Goal: Transaction & Acquisition: Purchase product/service

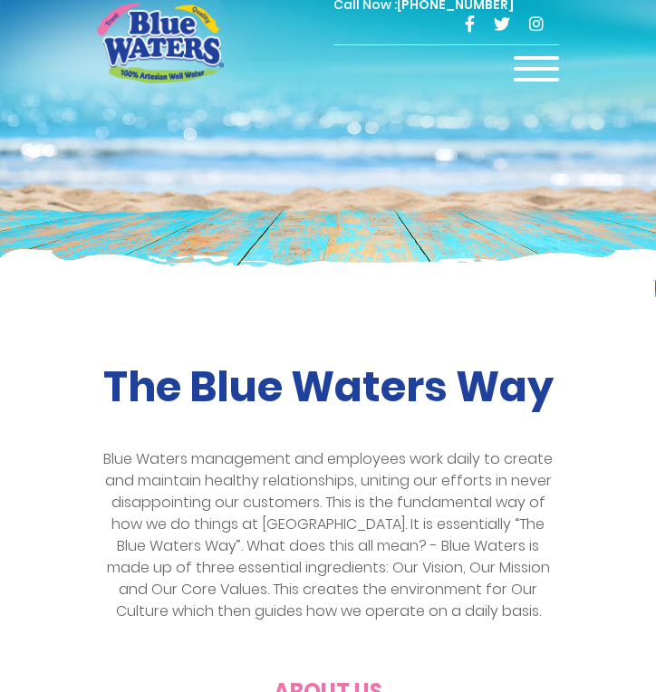
click at [542, 43] on div "Call Now : (868) 640-8824" at bounding box center [446, 20] width 226 height 50
click at [541, 57] on span at bounding box center [536, 58] width 45 height 4
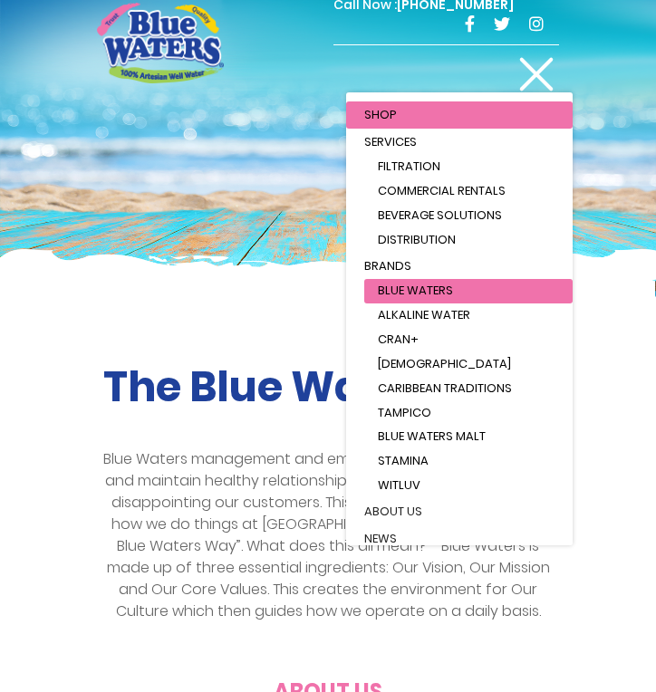
click at [504, 290] on link "Blue Waters" at bounding box center [468, 291] width 208 height 24
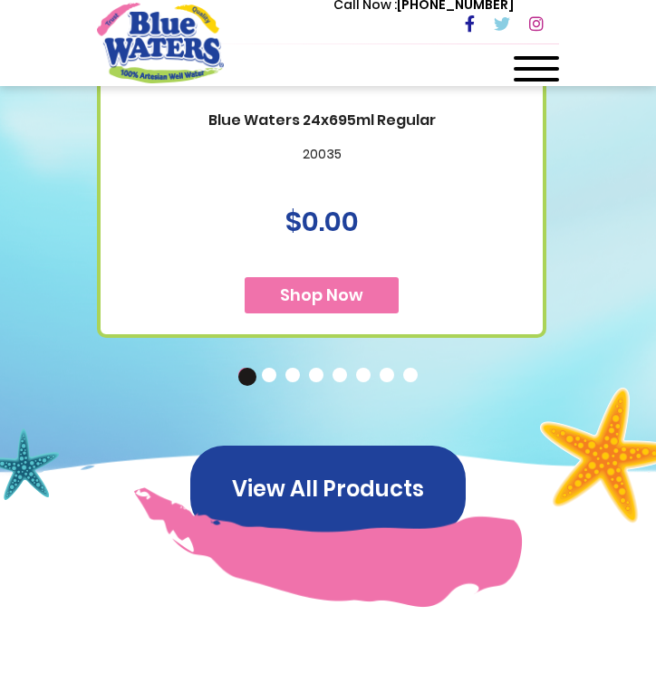
scroll to position [1693, 0]
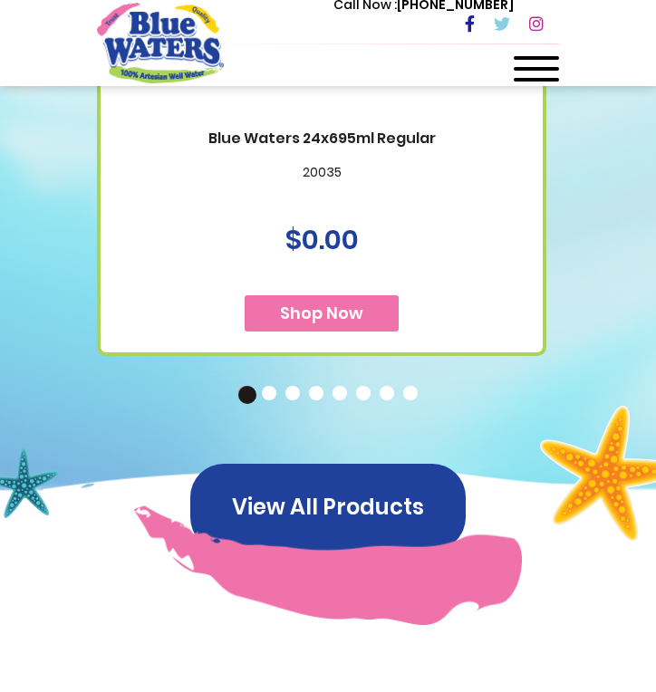
click at [394, 495] on button "View All Products" at bounding box center [327, 507] width 275 height 87
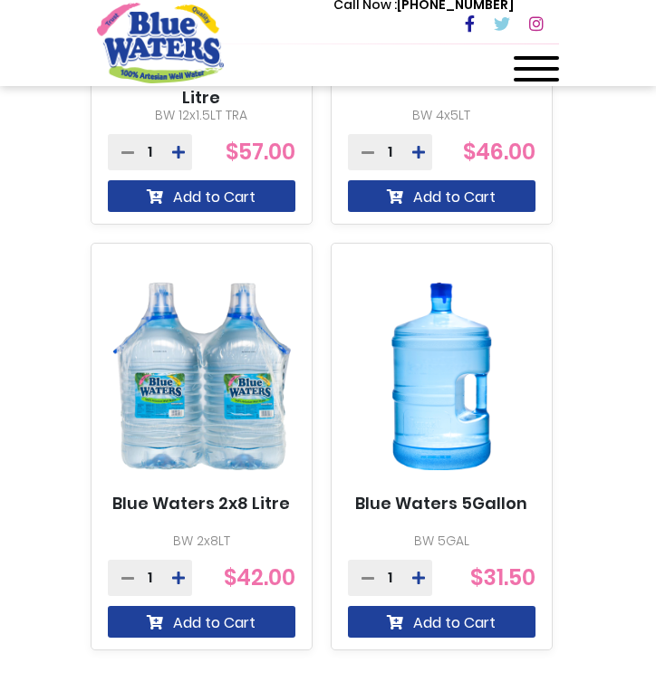
scroll to position [2073, 0]
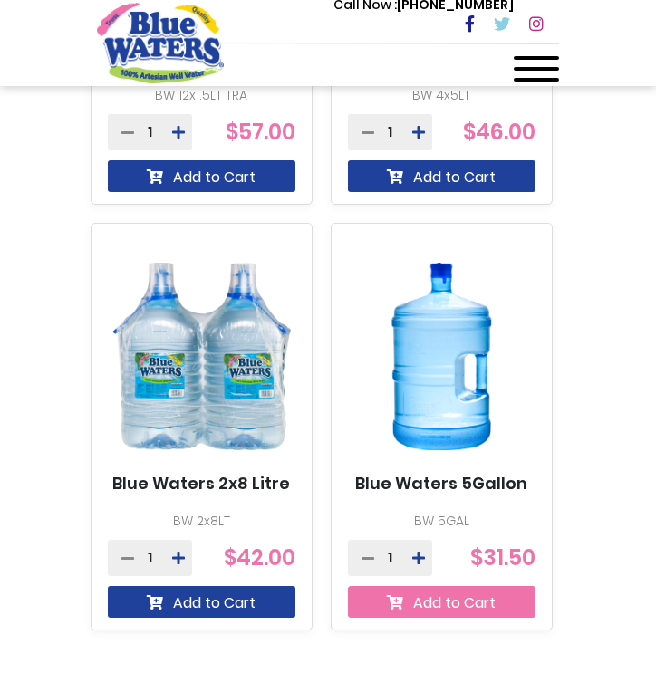
click at [472, 612] on button "Add to Cart" at bounding box center [442, 602] width 188 height 32
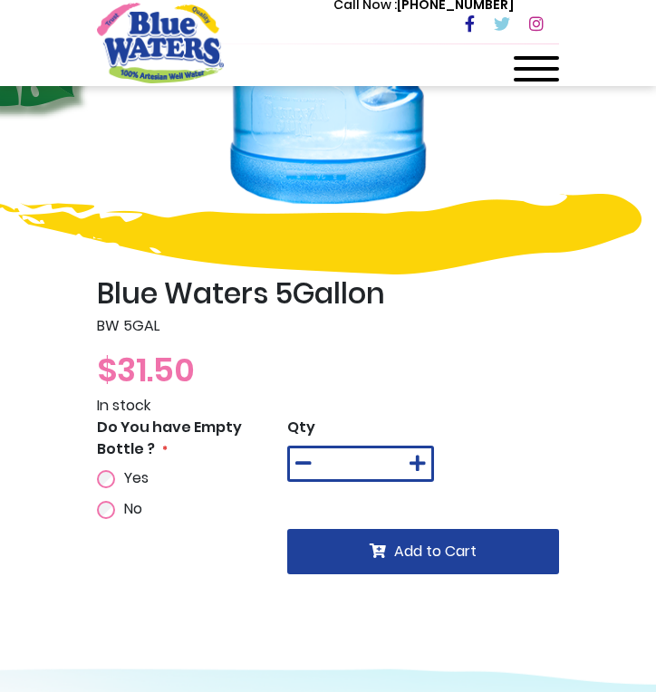
scroll to position [382, 0]
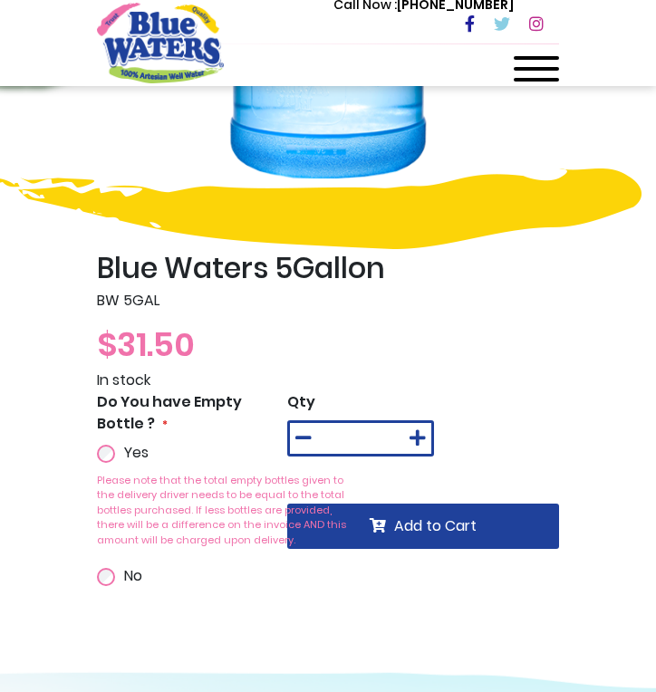
click at [410, 442] on icon at bounding box center [417, 438] width 16 height 18
type input "*"
click at [430, 521] on span "Add to Cart" at bounding box center [435, 525] width 82 height 21
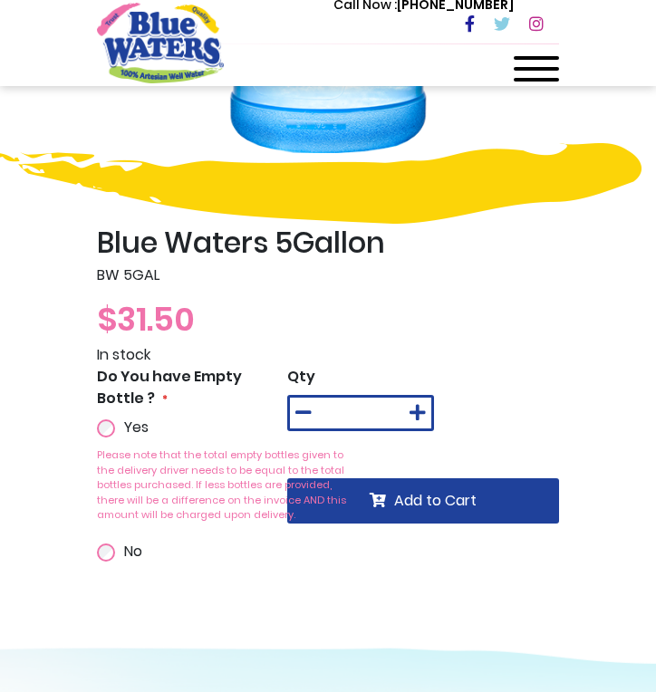
scroll to position [460, 0]
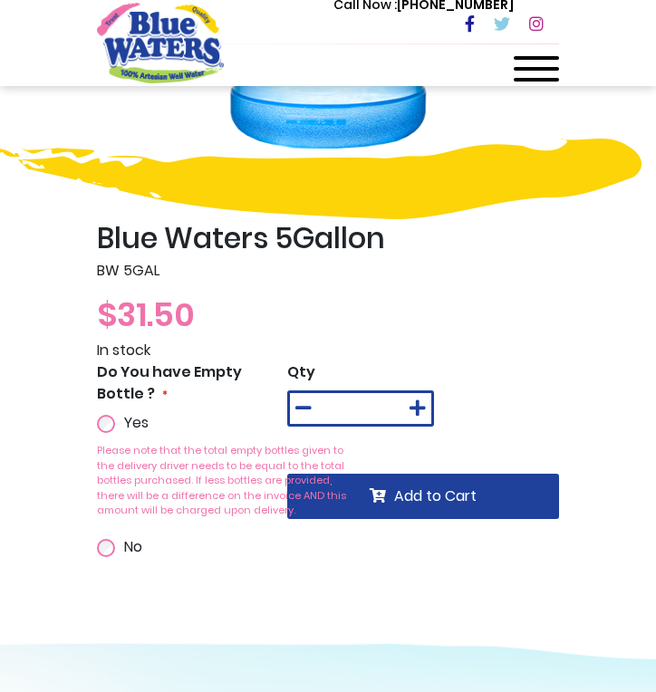
click at [323, 404] on div "*" at bounding box center [360, 408] width 147 height 36
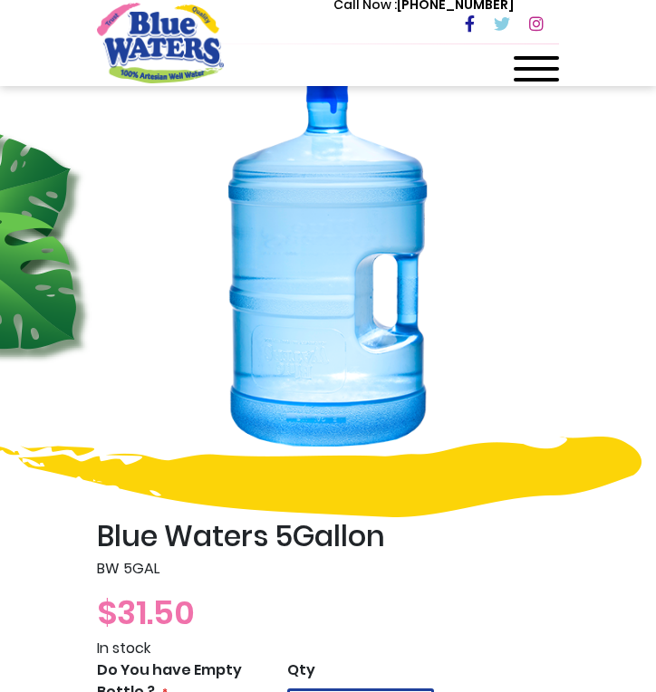
scroll to position [323, 0]
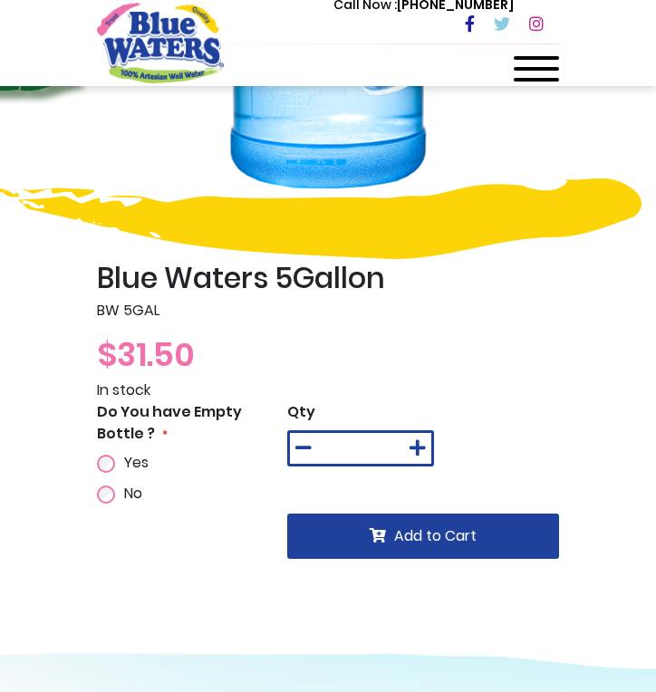
click at [413, 446] on icon at bounding box center [417, 448] width 16 height 18
type input "*"
click at [135, 460] on span "Yes" at bounding box center [136, 462] width 24 height 21
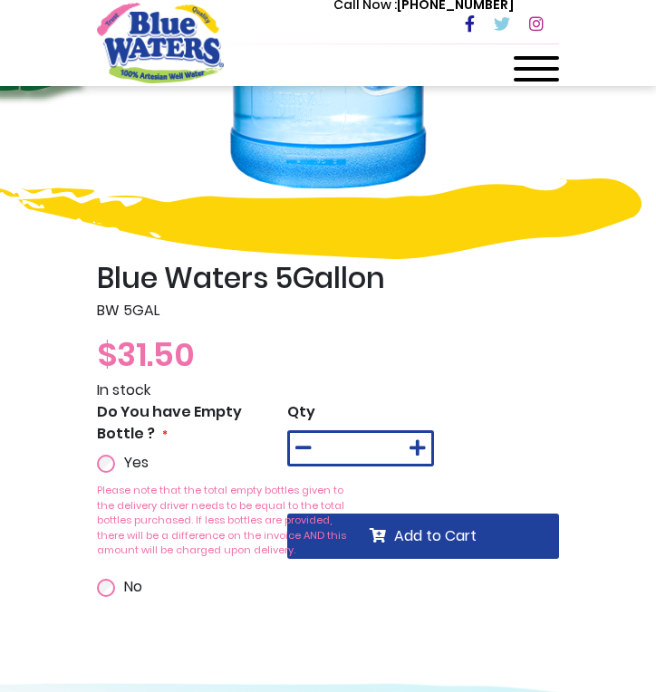
click at [430, 559] on div "Qty * Add to Cart" at bounding box center [423, 508] width 272 height 215
click at [430, 549] on button "Add to Cart" at bounding box center [423, 536] width 272 height 45
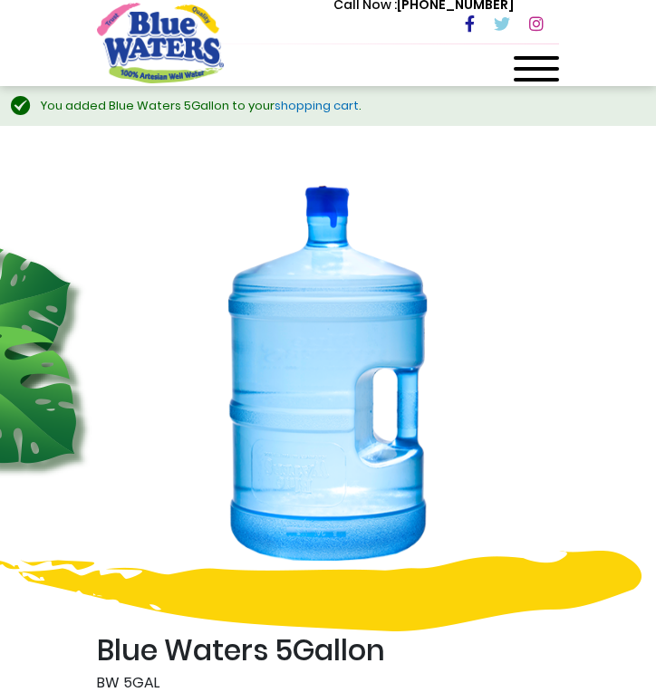
scroll to position [0, 0]
click at [303, 103] on link "shopping cart" at bounding box center [317, 105] width 84 height 17
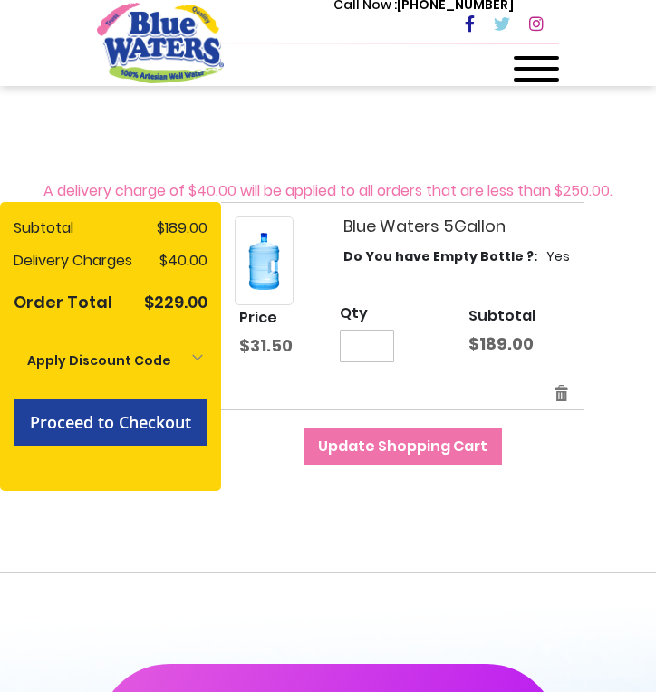
scroll to position [253, 0]
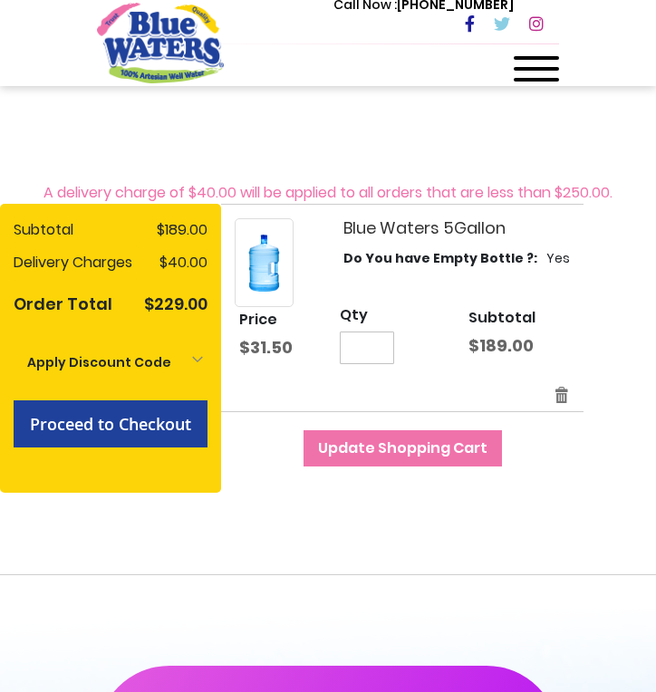
click at [365, 342] on input "*" at bounding box center [367, 348] width 54 height 33
type input "*"
click at [430, 374] on td "Qty *" at bounding box center [390, 332] width 120 height 92
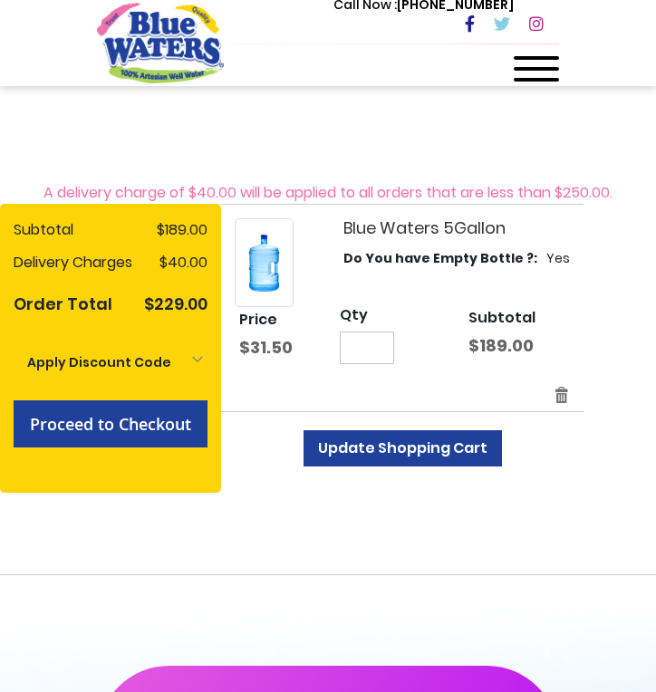
click at [403, 458] on button "Update Shopping Cart" at bounding box center [402, 448] width 198 height 36
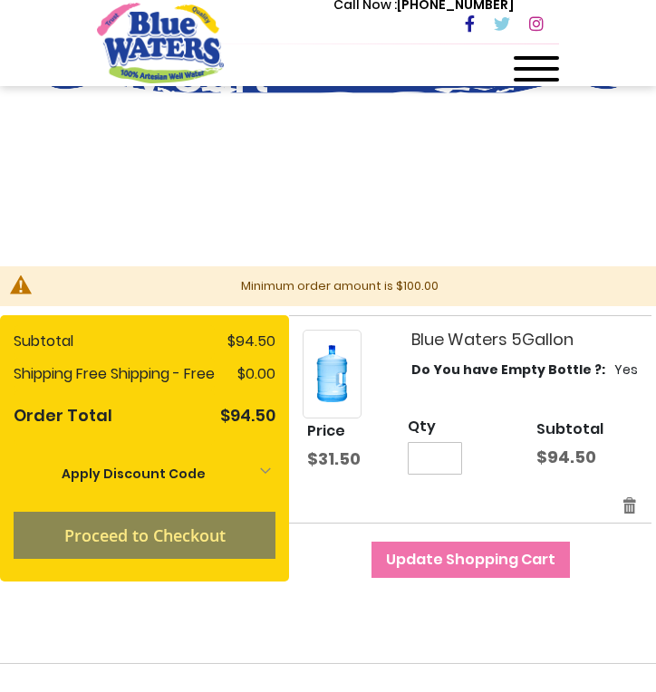
scroll to position [87, 0]
click at [447, 462] on input "*" at bounding box center [435, 458] width 54 height 33
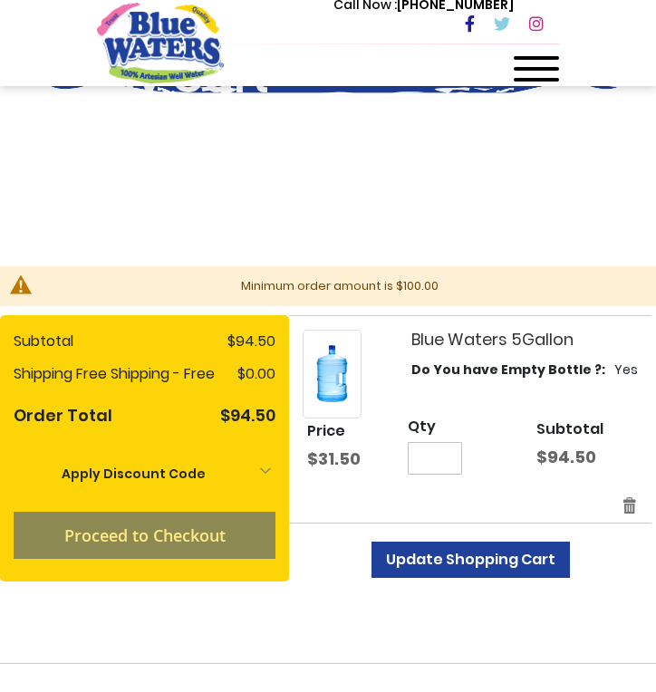
type input "*"
click at [544, 553] on span "Update Shopping Cart" at bounding box center [470, 559] width 169 height 21
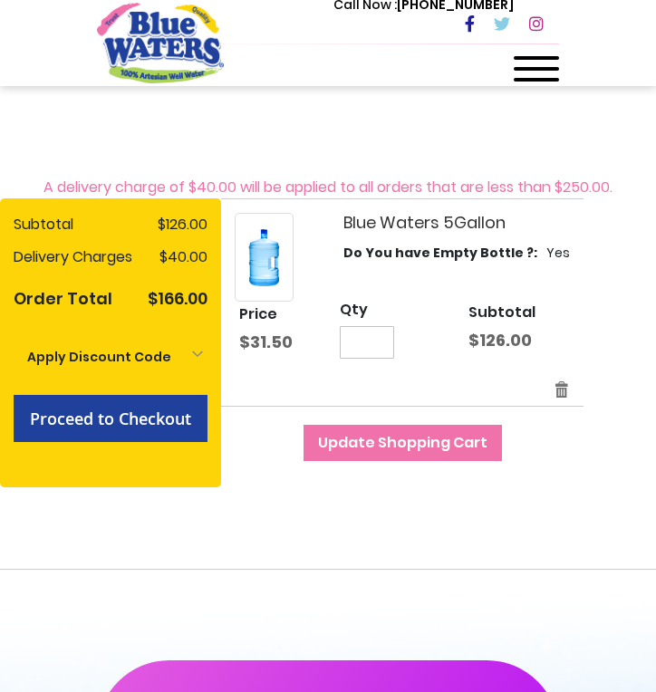
scroll to position [262, 0]
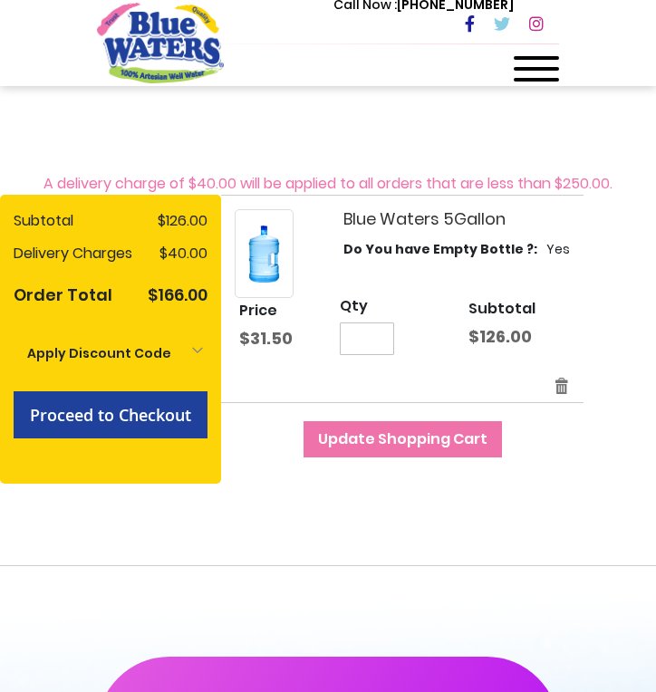
click at [378, 339] on input "*" at bounding box center [367, 339] width 54 height 33
type input "*"
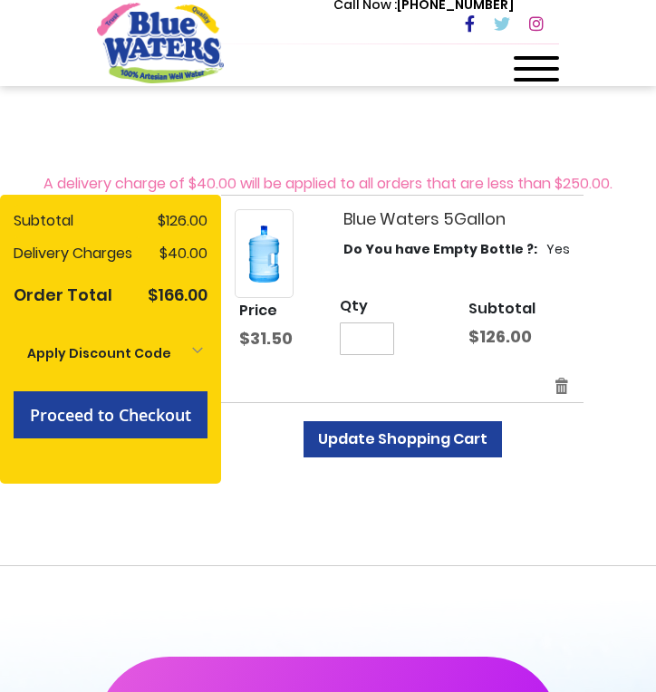
type input "*"
click at [421, 432] on span "Update Shopping Cart" at bounding box center [402, 439] width 169 height 21
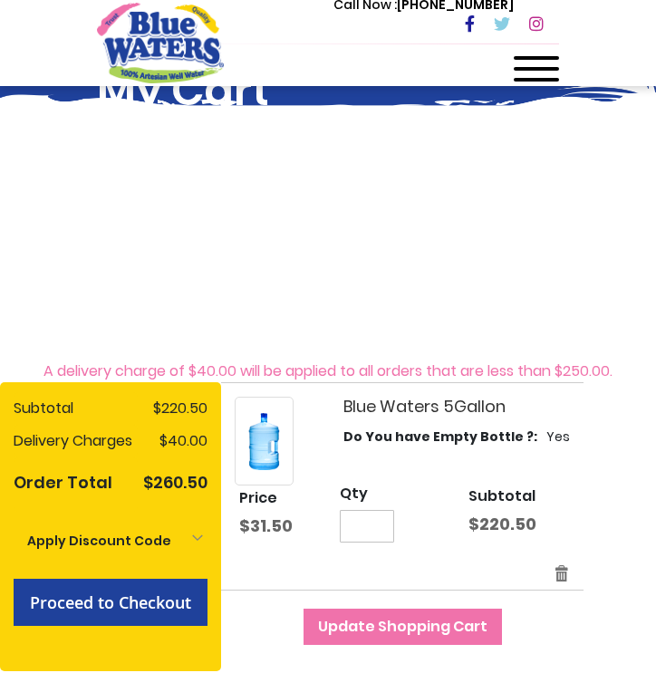
scroll to position [84, 0]
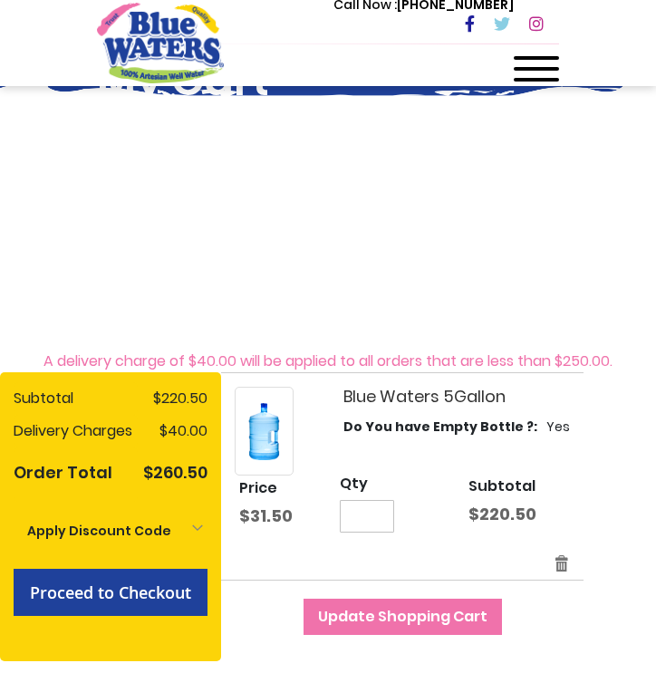
click at [369, 513] on input "*" at bounding box center [367, 516] width 54 height 33
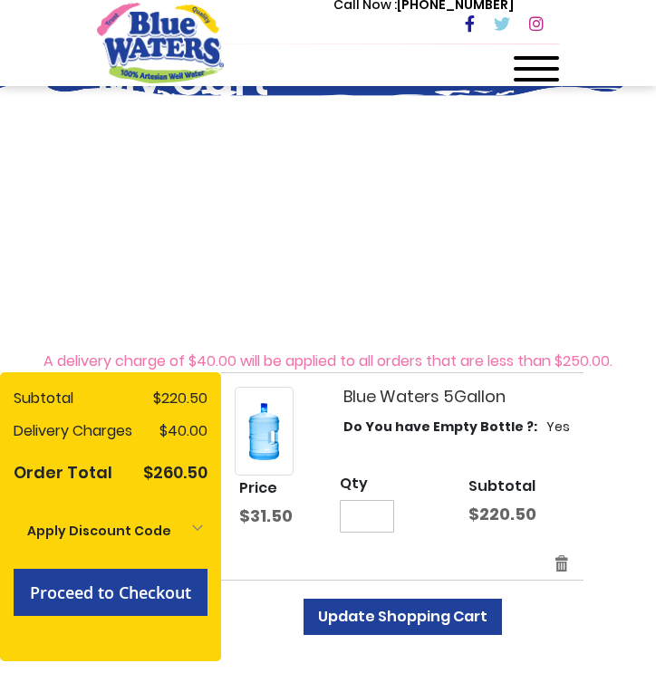
type input "**"
click at [399, 619] on span "Update Shopping Cart" at bounding box center [402, 616] width 169 height 21
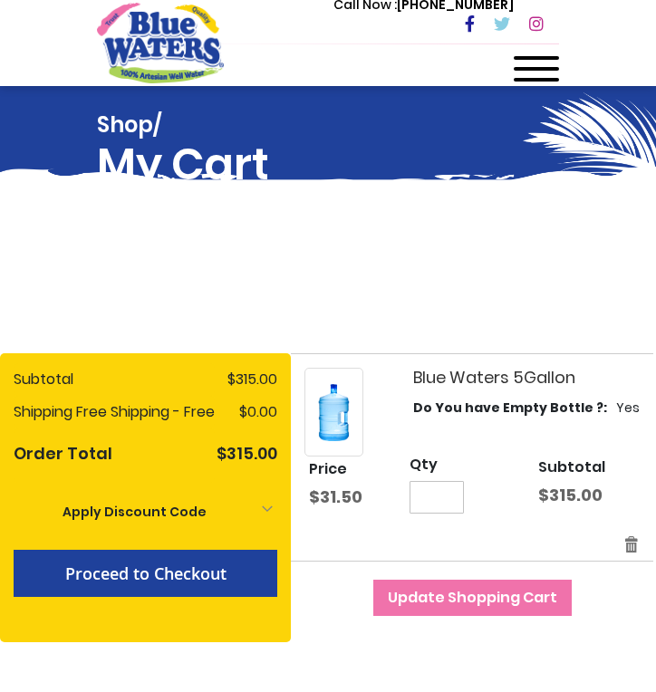
click at [446, 500] on input "**" at bounding box center [436, 497] width 54 height 33
type input "*"
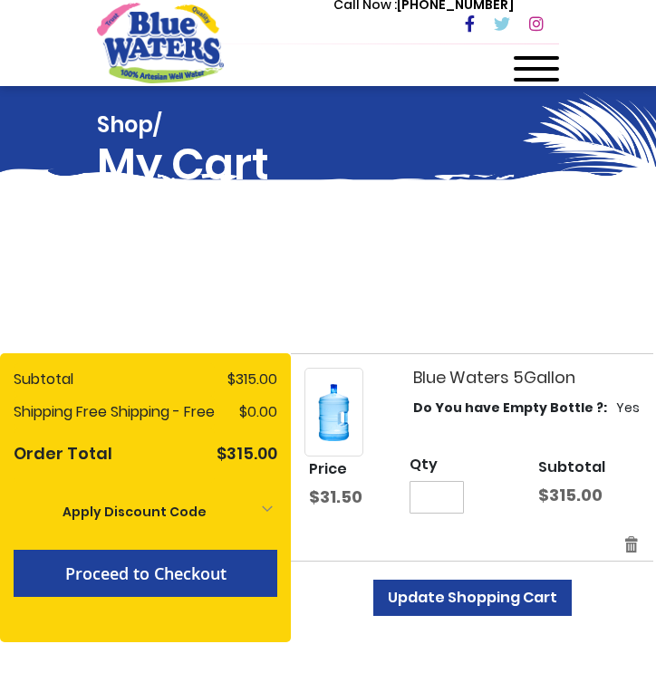
type input "*"
click at [467, 599] on span "Update Shopping Cart" at bounding box center [472, 597] width 169 height 21
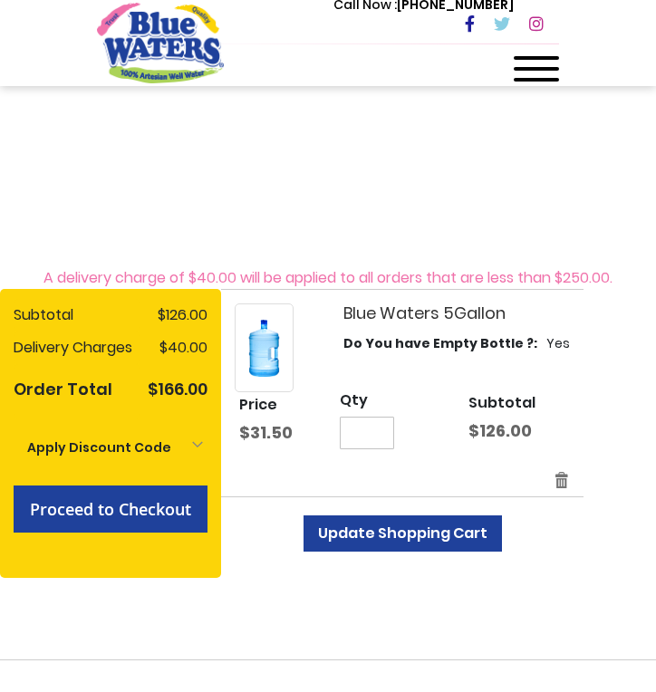
scroll to position [169, 0]
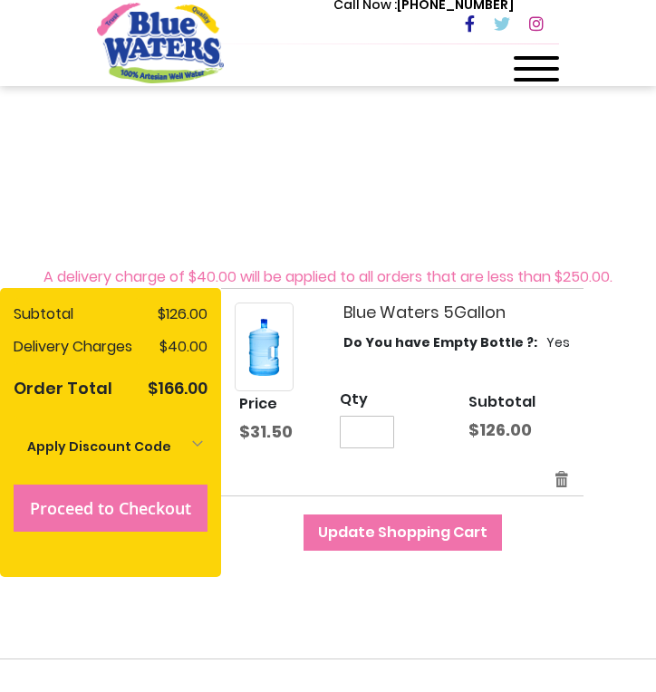
click at [151, 508] on span "Proceed to Checkout" at bounding box center [110, 508] width 161 height 22
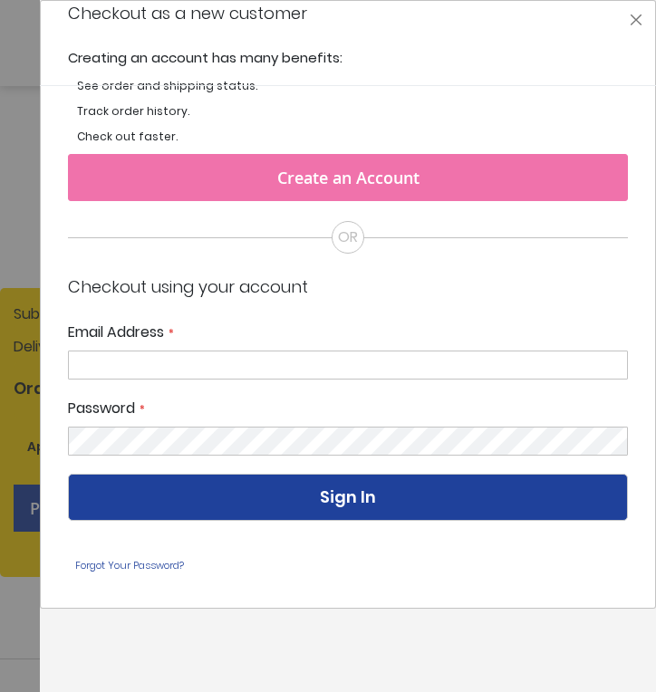
click at [318, 168] on span "Create an Account" at bounding box center [348, 178] width 142 height 22
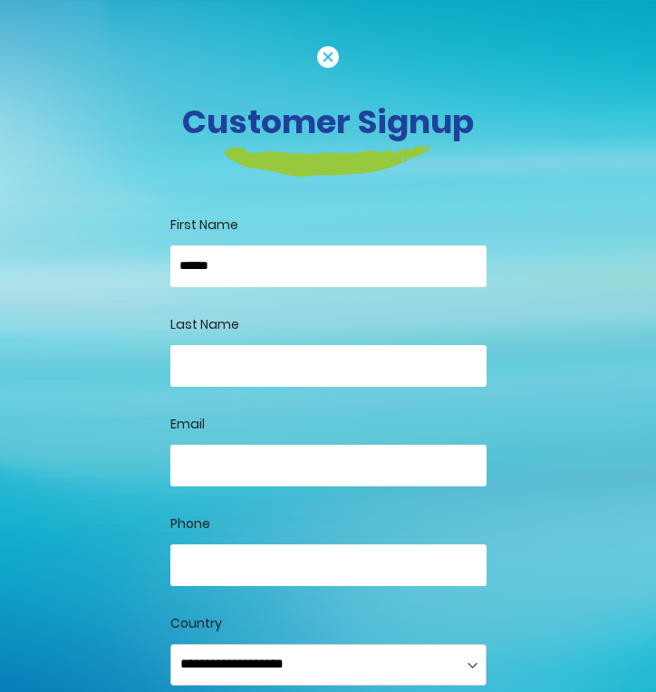
type input "*****"
click at [231, 257] on input "*****" at bounding box center [328, 267] width 316 height 42
click at [232, 367] on input "Last Name" at bounding box center [328, 366] width 316 height 42
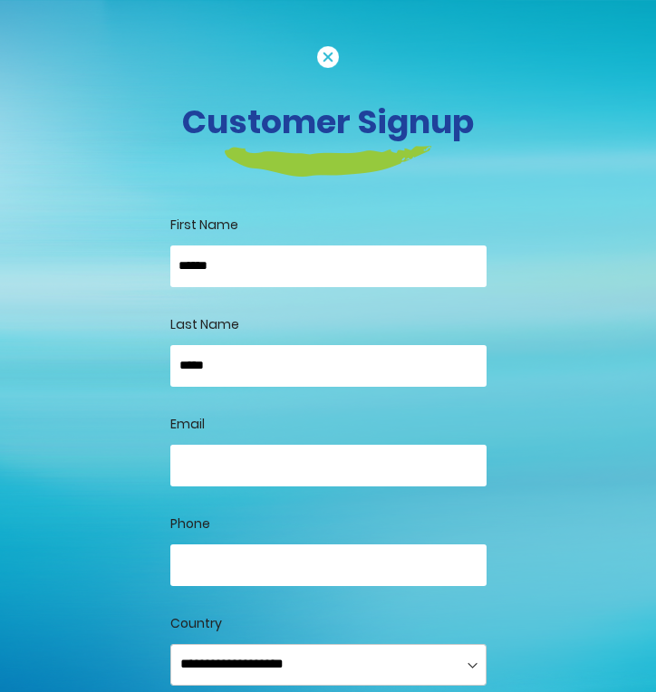
type input "*****"
click at [277, 492] on div at bounding box center [328, 480] width 316 height 70
type input "**********"
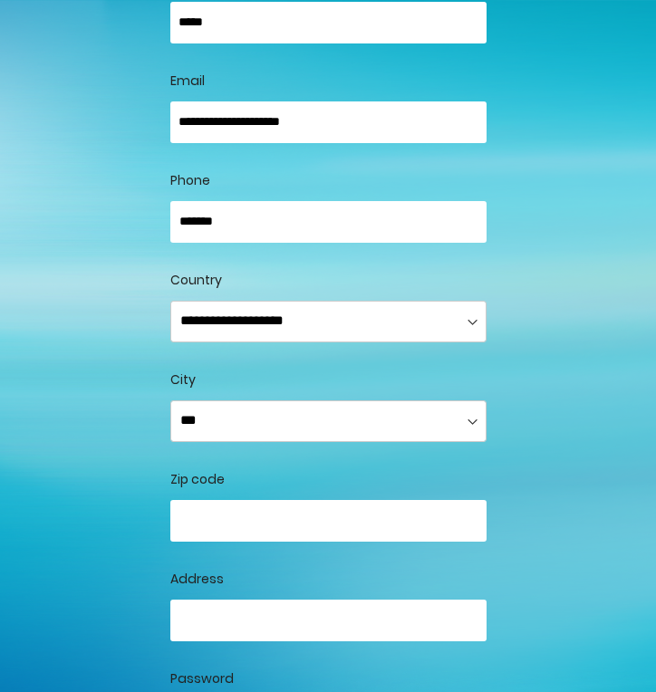
scroll to position [349, 0]
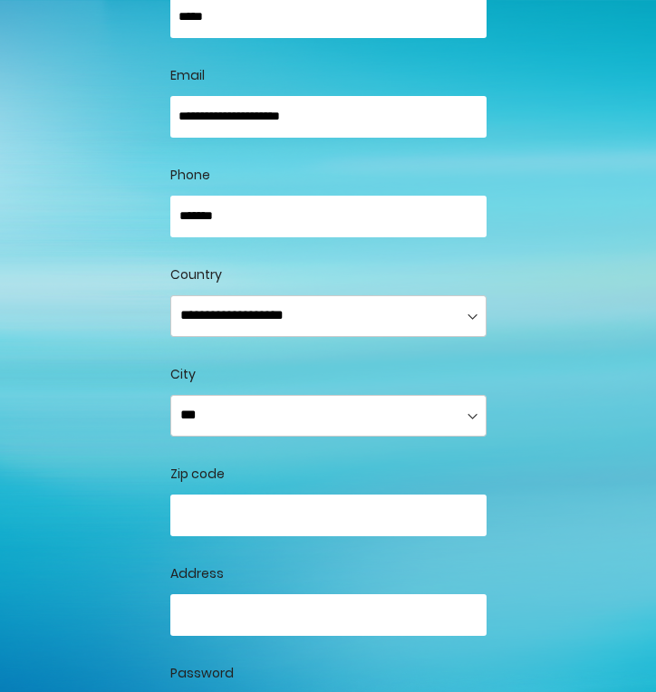
type input "*******"
select select "*******"
click at [265, 517] on input "number" at bounding box center [328, 516] width 316 height 42
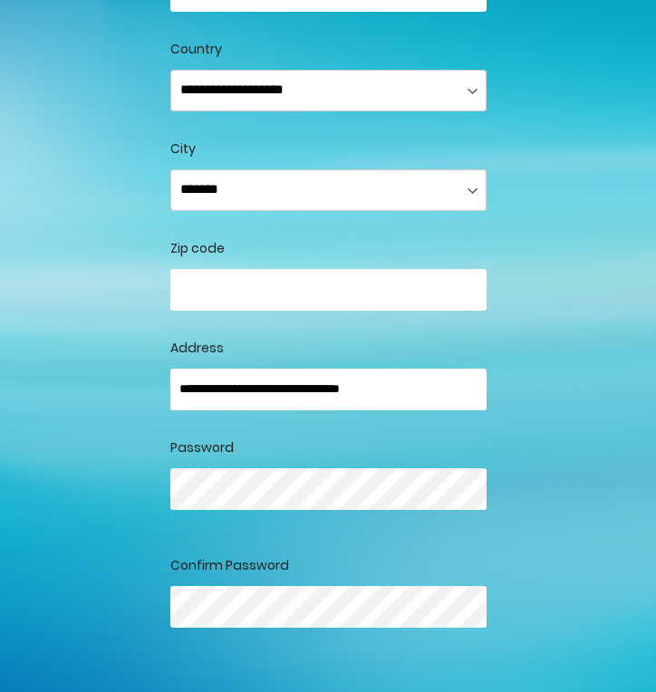
type input "**********"
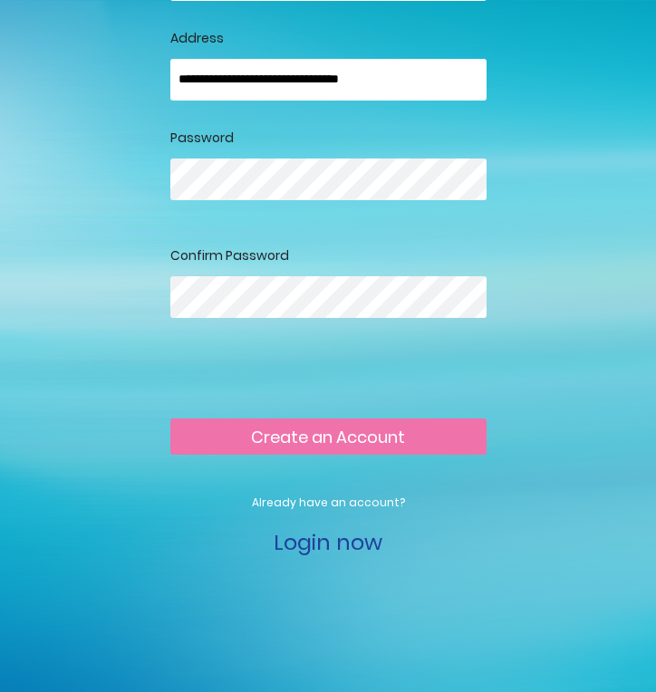
scroll to position [916, 0]
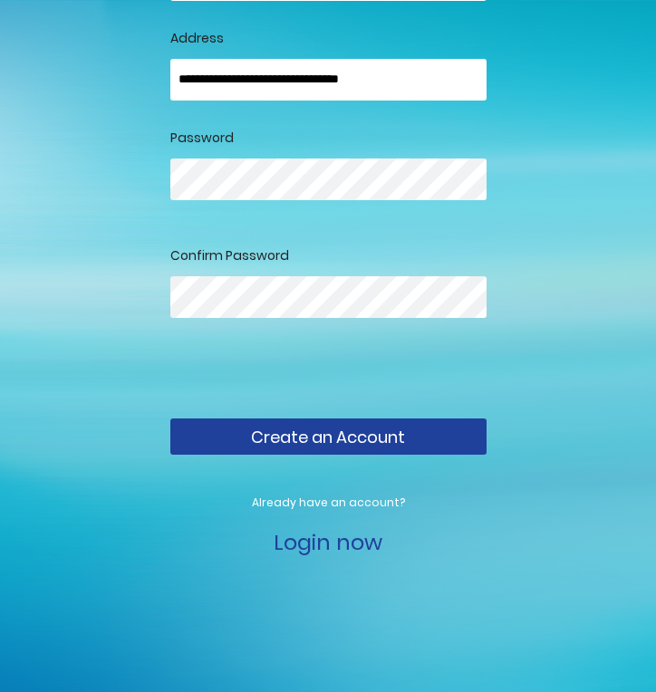
click at [372, 438] on span "Create an Account" at bounding box center [328, 437] width 154 height 23
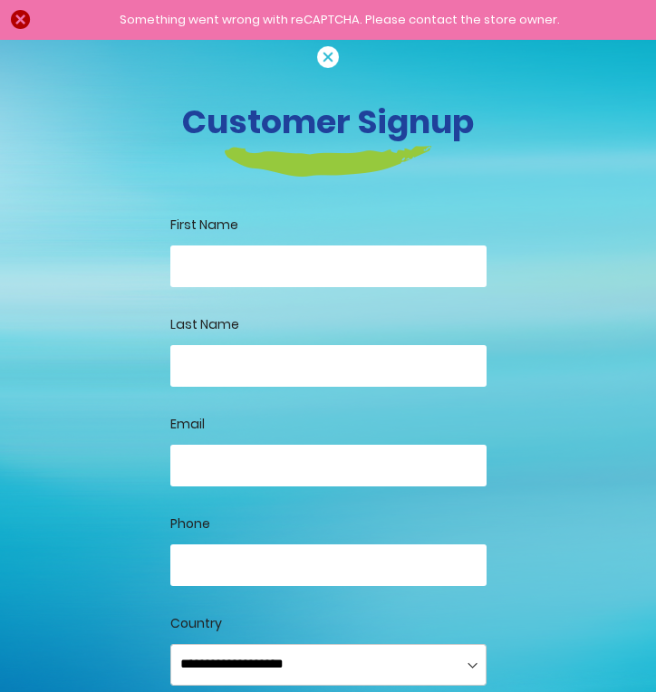
click at [41, 24] on div "Something went wrong with reCAPTCHA. Please contact the store owner." at bounding box center [339, 20] width 597 height 18
type input "*****"
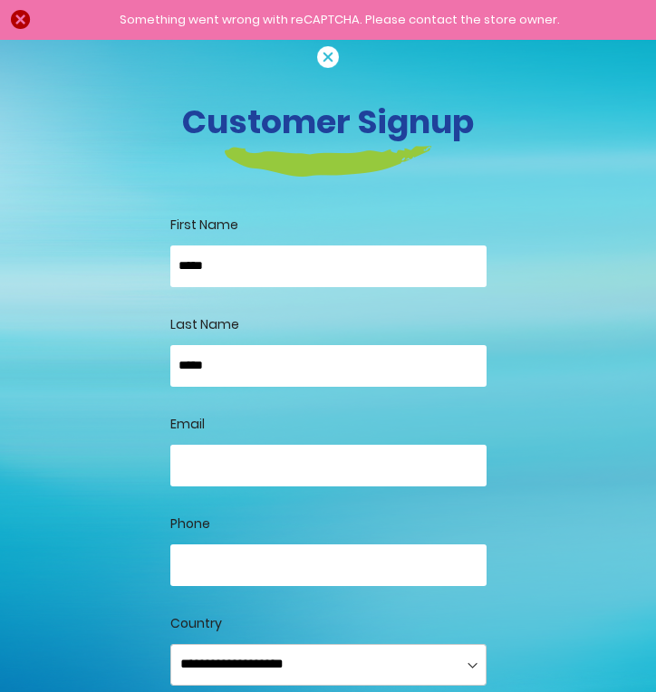
click at [342, 442] on div "Email" at bounding box center [328, 465] width 316 height 100
type input "**********"
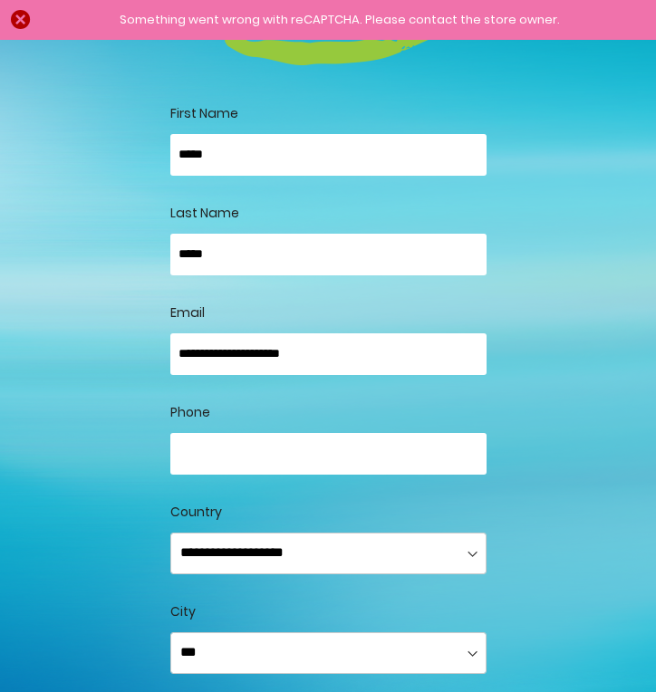
scroll to position [149, 0]
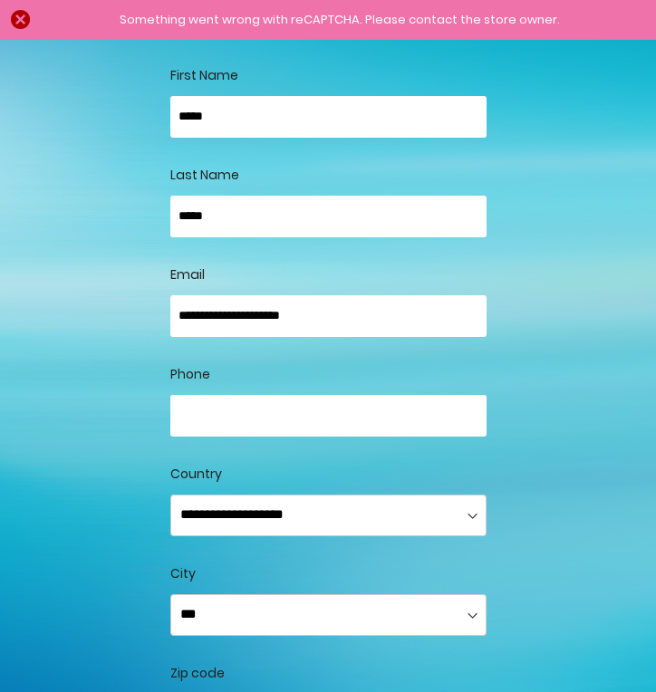
click at [469, 406] on input "Phone" at bounding box center [328, 416] width 316 height 42
click at [465, 410] on input "Phone" at bounding box center [328, 416] width 316 height 42
click at [462, 415] on input "Phone" at bounding box center [328, 416] width 316 height 42
click at [390, 413] on input "Phone" at bounding box center [328, 416] width 316 height 42
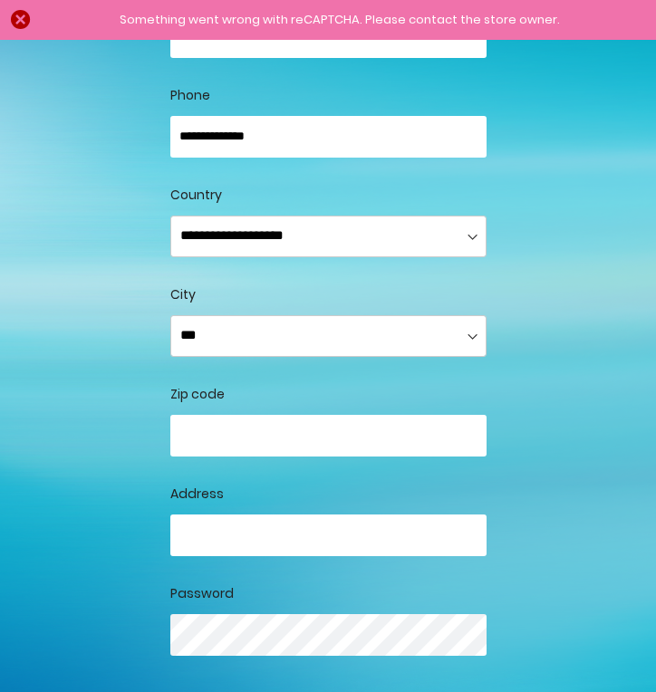
scroll to position [463, 0]
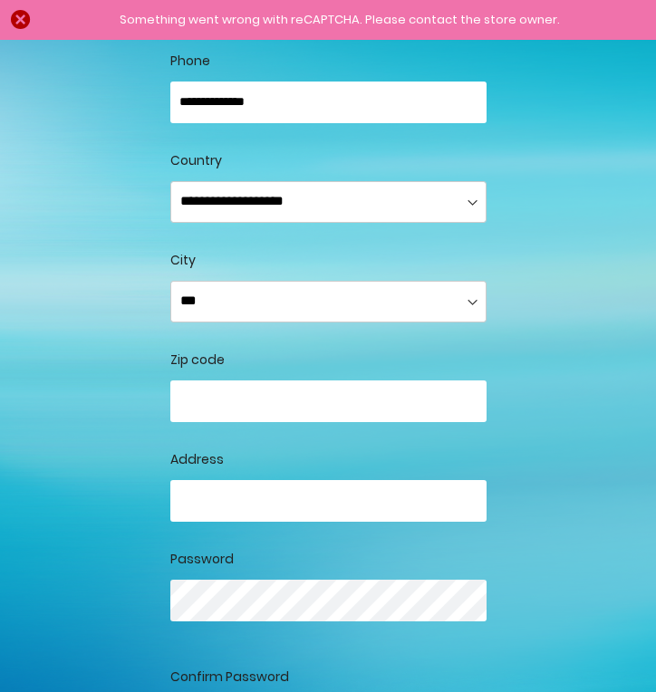
type input "**********"
select select "*******"
click at [375, 380] on input "number" at bounding box center [328, 401] width 316 height 42
type input "****"
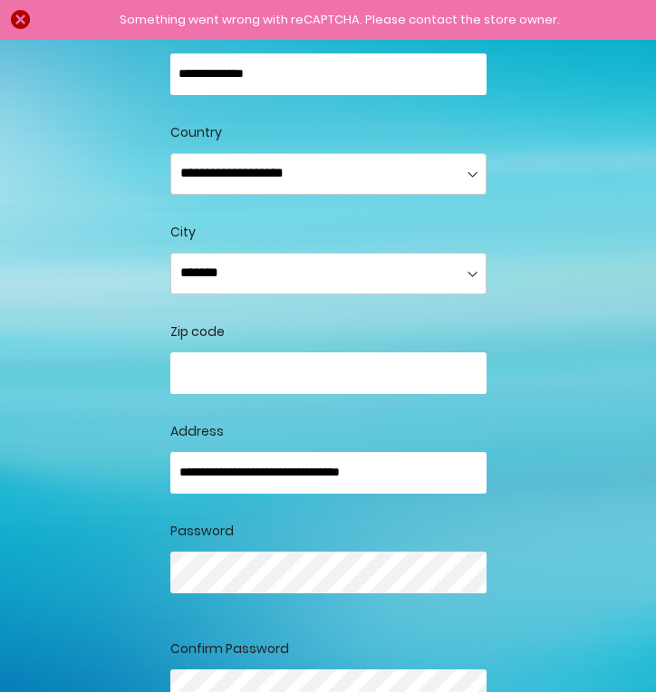
scroll to position [496, 0]
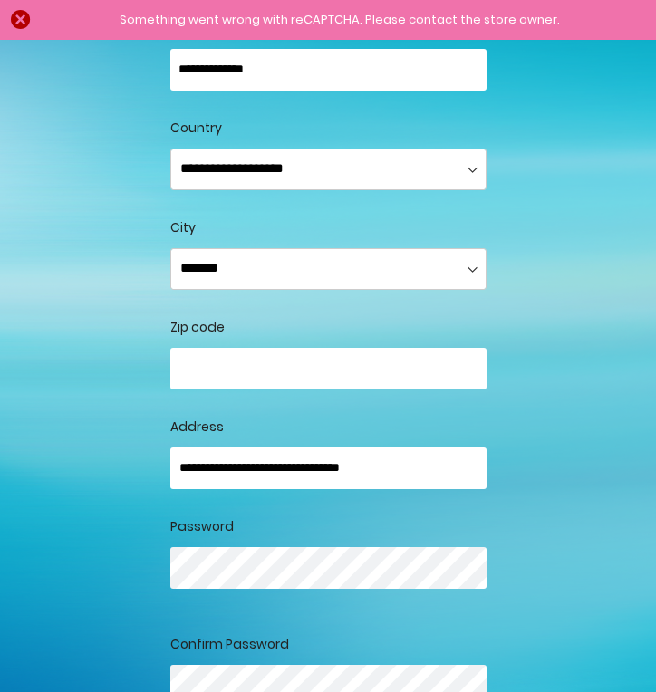
type input "**********"
click at [272, 610] on div "Password Strength: No Password" at bounding box center [328, 585] width 316 height 77
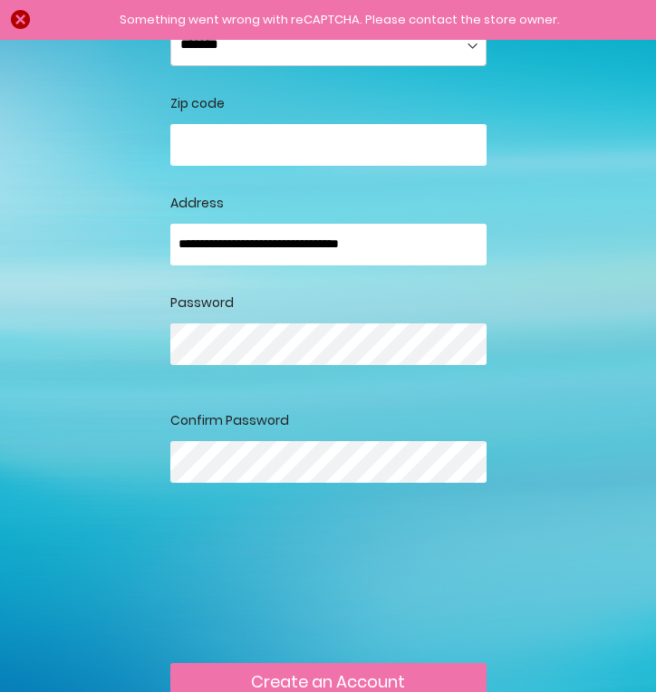
scroll to position [727, 0]
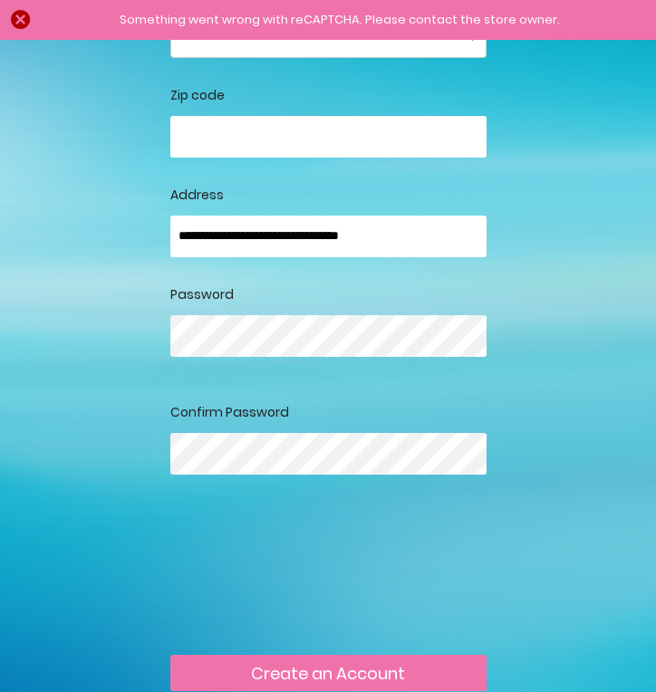
click at [371, 362] on div "Password Strength: No Password" at bounding box center [328, 353] width 316 height 77
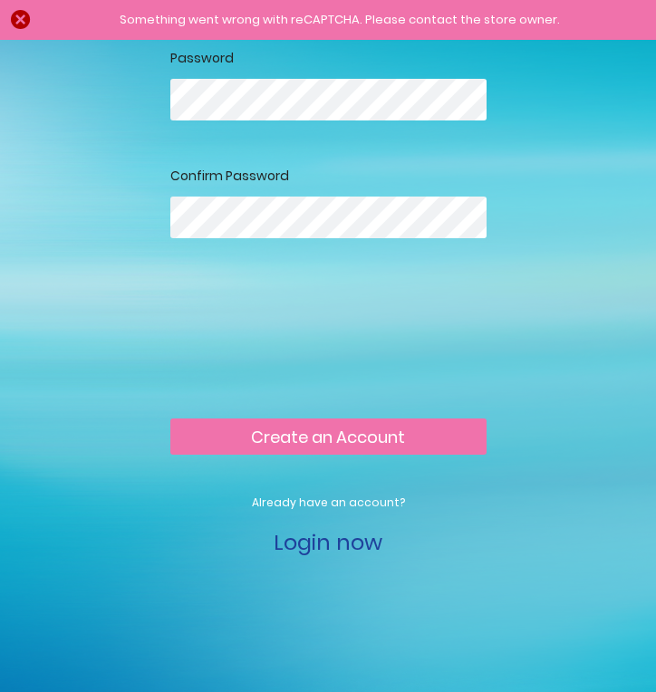
scroll to position [987, 0]
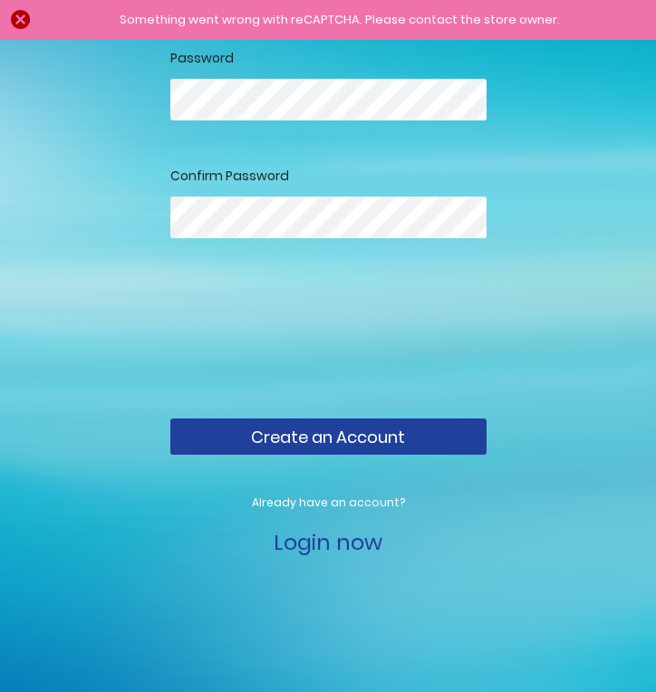
click at [323, 434] on span "Create an Account" at bounding box center [328, 437] width 154 height 23
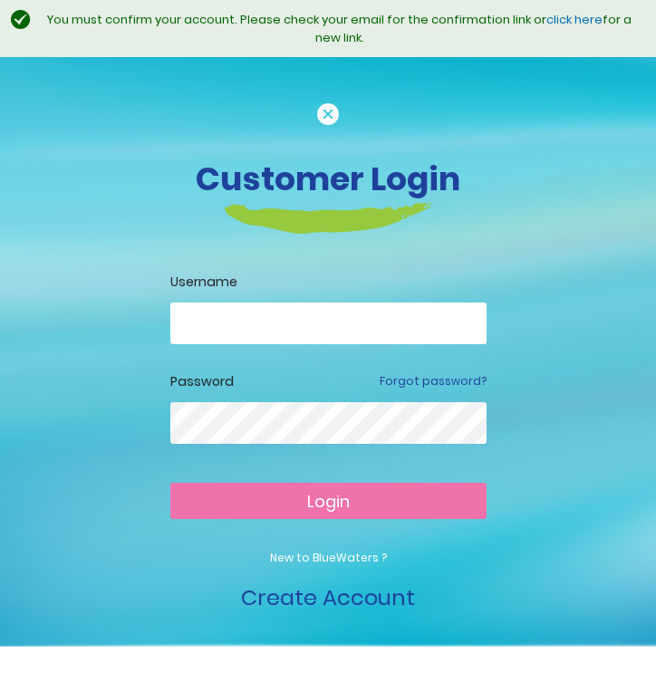
type input "**********"
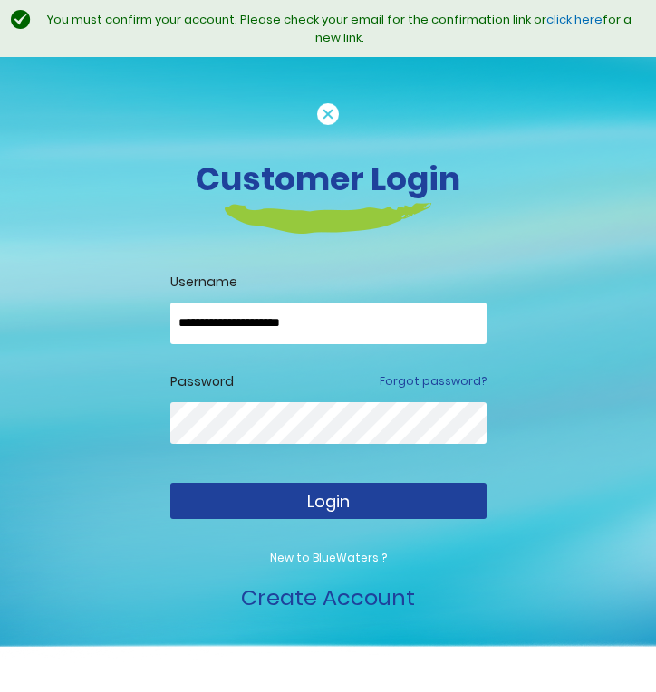
click at [313, 503] on span "Login" at bounding box center [328, 501] width 43 height 23
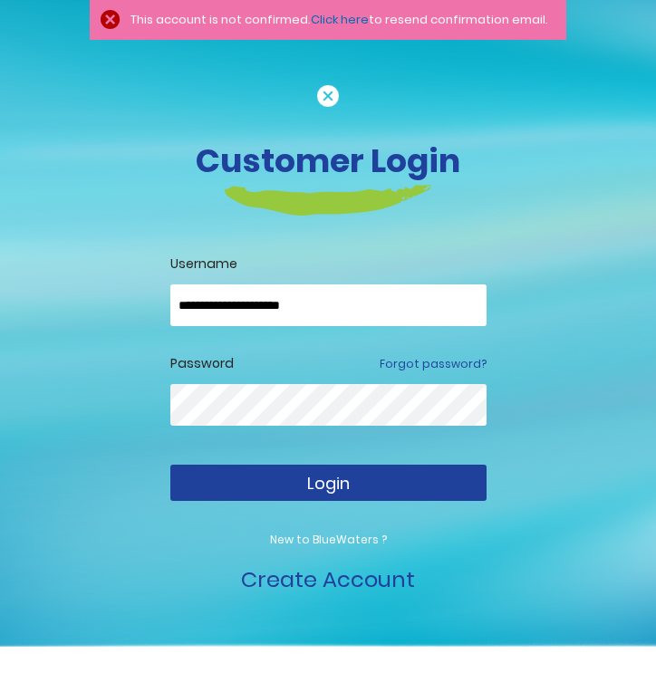
click at [294, 495] on button "Login" at bounding box center [328, 483] width 316 height 36
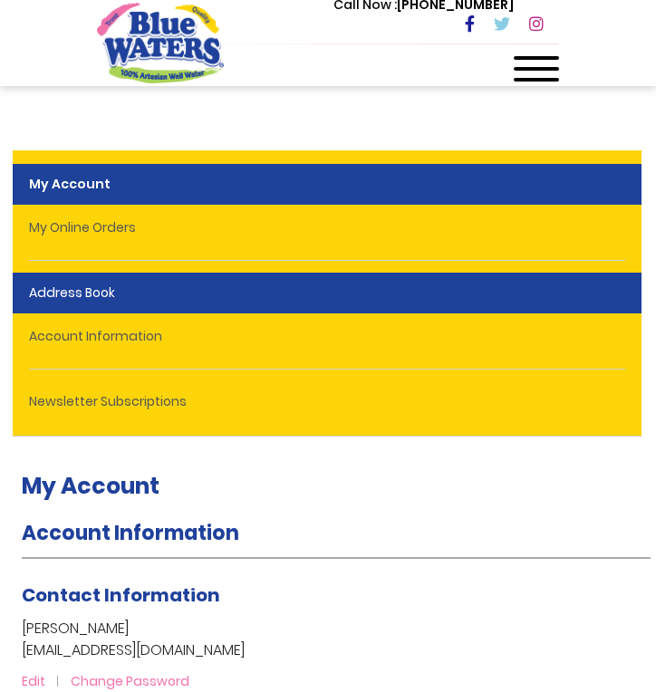
scroll to position [0, 1]
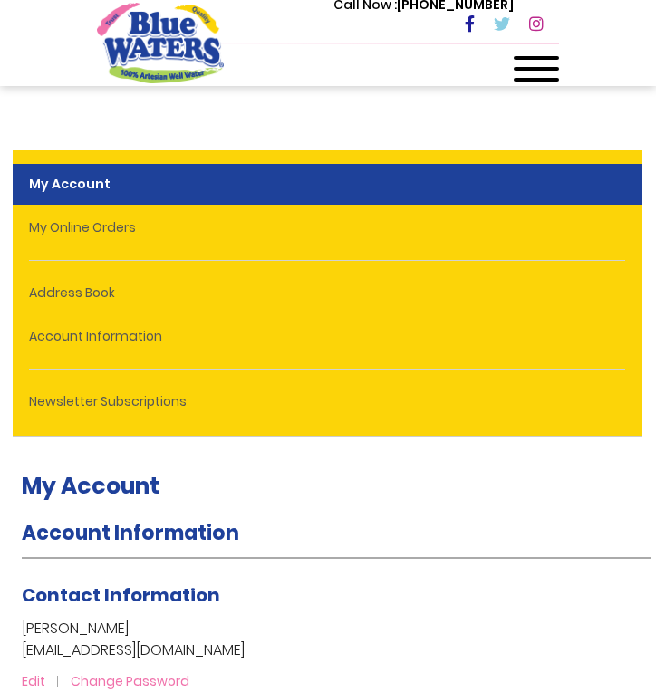
click at [120, 199] on strong "My Account" at bounding box center [327, 184] width 629 height 41
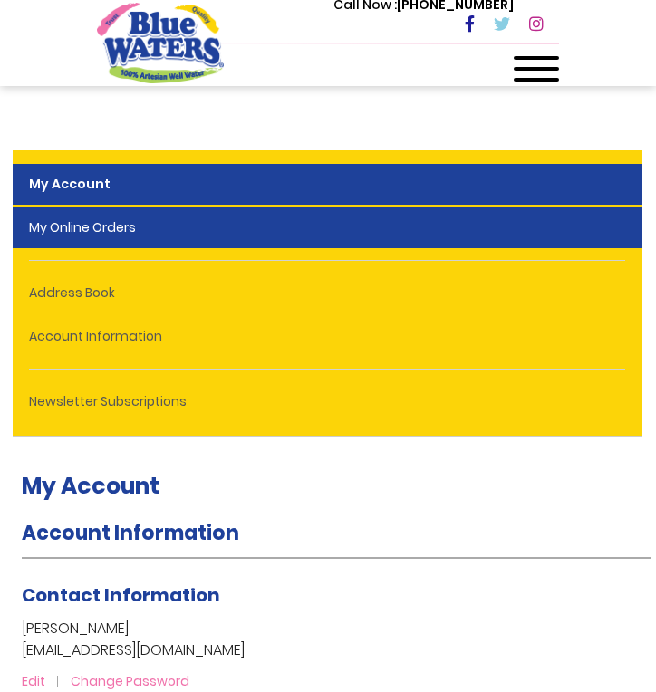
click at [120, 235] on link "My Online Orders" at bounding box center [327, 227] width 629 height 41
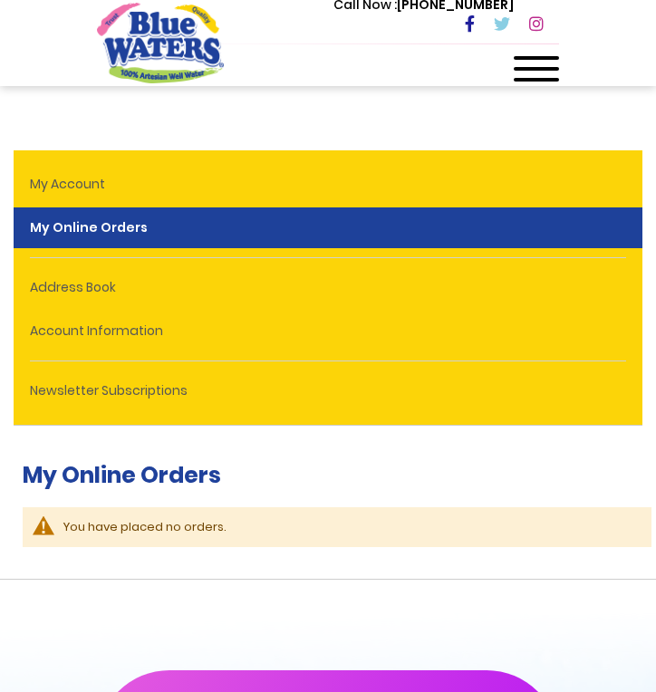
click at [523, 83] on div at bounding box center [536, 74] width 45 height 36
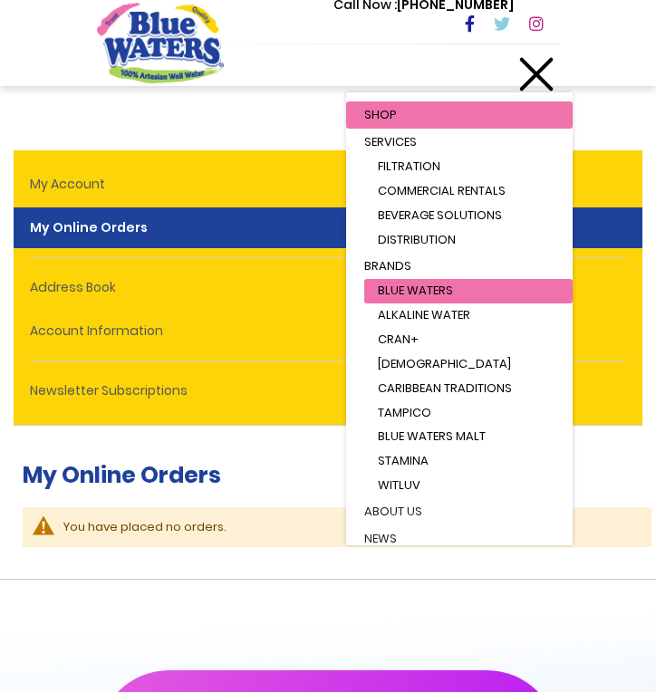
click at [456, 293] on link "Blue Waters" at bounding box center [468, 291] width 208 height 24
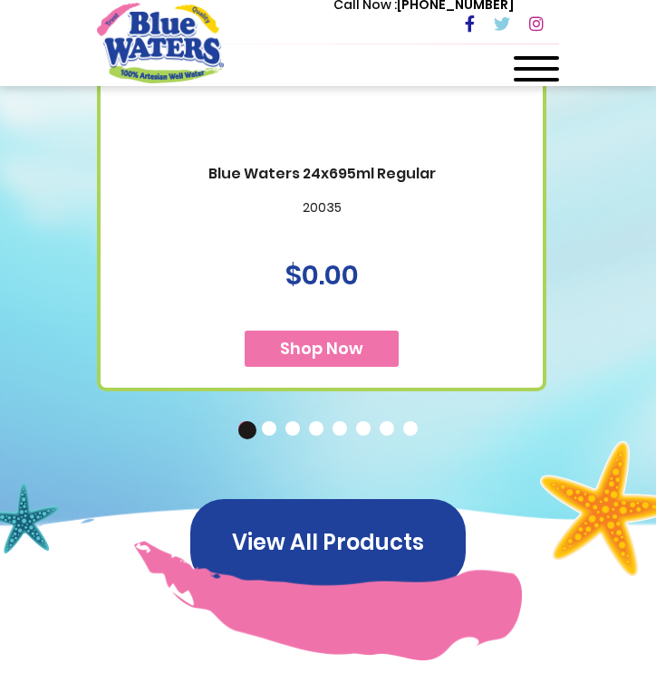
scroll to position [1813, 0]
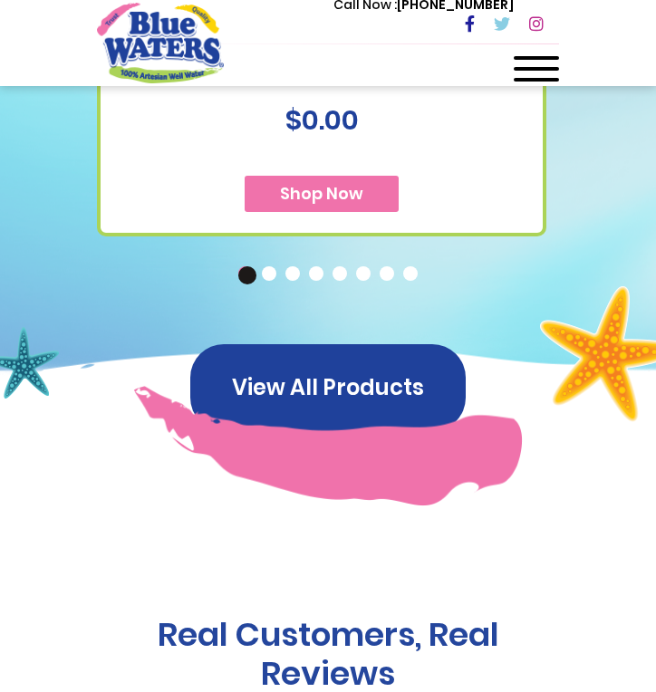
click at [352, 388] on button "View All Products" at bounding box center [327, 387] width 275 height 87
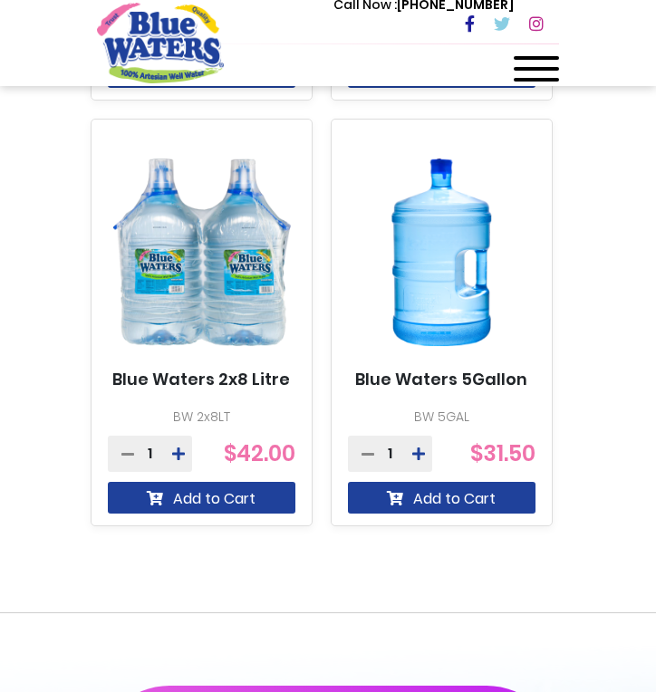
scroll to position [2177, 0]
click at [473, 382] on link "Blue Waters 5Gallon" at bounding box center [441, 380] width 172 height 20
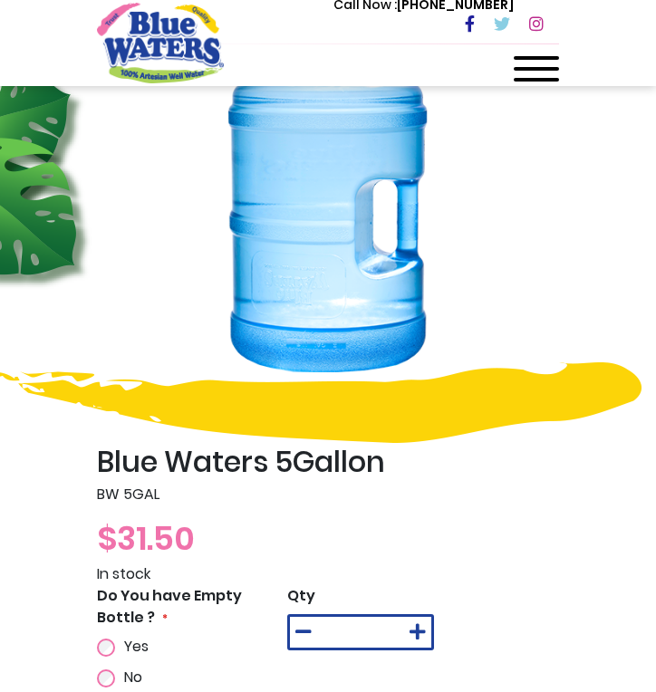
scroll to position [361, 0]
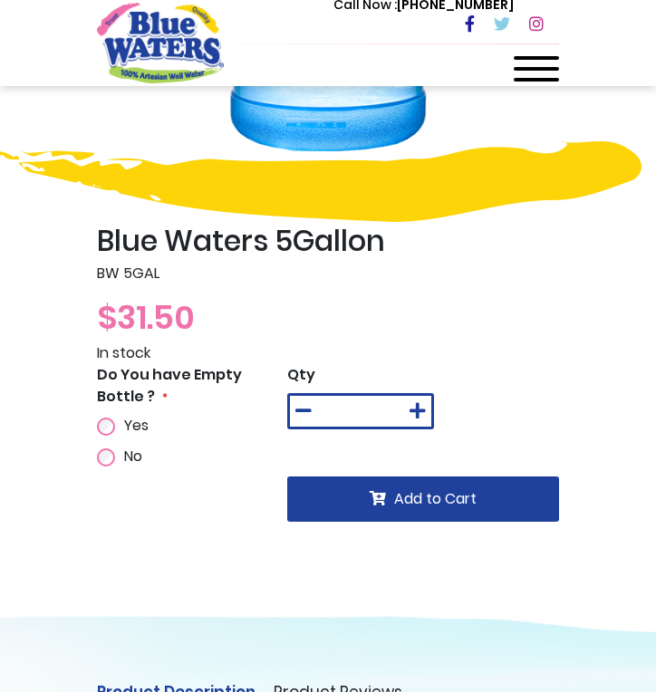
click at [419, 419] on icon at bounding box center [417, 411] width 16 height 18
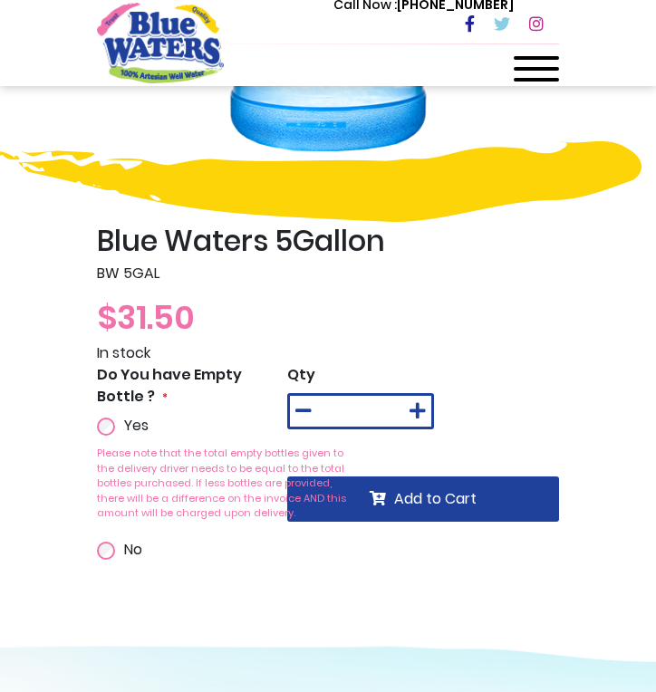
click at [305, 409] on icon at bounding box center [303, 411] width 16 height 18
type input "*"
click at [429, 503] on span "Add to Cart" at bounding box center [435, 498] width 82 height 21
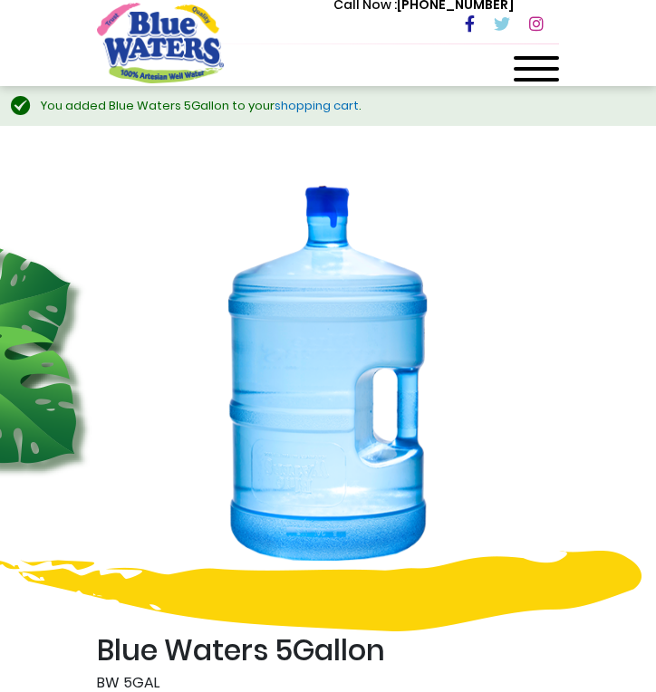
scroll to position [0, 0]
click at [322, 111] on link "shopping cart" at bounding box center [317, 105] width 84 height 17
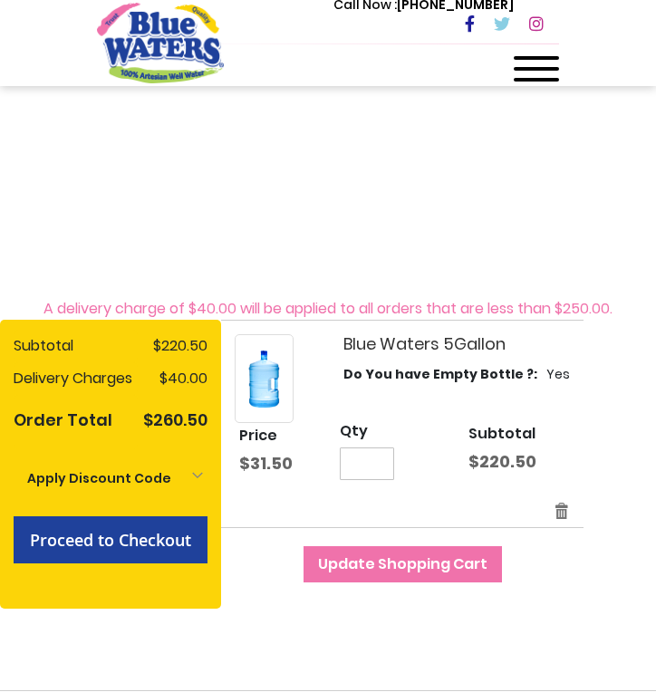
scroll to position [253, 0]
